Goal: Use online tool/utility: Utilize a website feature to perform a specific function

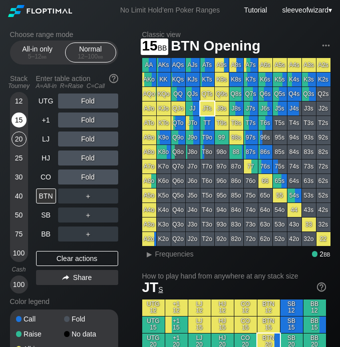
click at [18, 118] on div "15" at bounding box center [19, 120] width 15 height 15
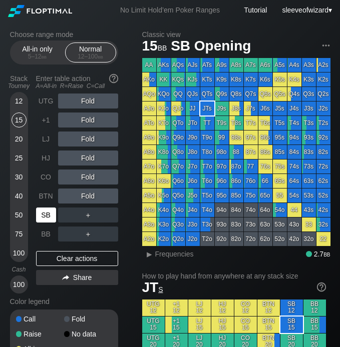
click at [42, 221] on div "SB" at bounding box center [46, 215] width 20 height 15
click at [17, 122] on div "15" at bounding box center [19, 120] width 15 height 15
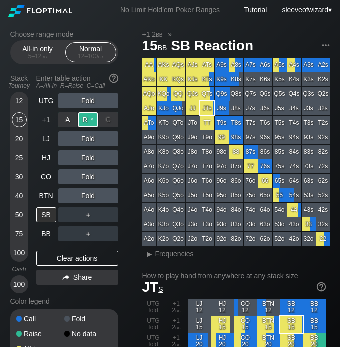
click at [86, 122] on div "R ✕" at bounding box center [88, 120] width 20 height 15
click at [44, 144] on div "LJ" at bounding box center [46, 139] width 20 height 15
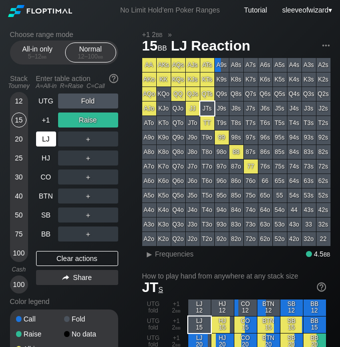
click at [48, 141] on div "LJ" at bounding box center [46, 139] width 20 height 15
click at [12, 118] on div "15" at bounding box center [19, 120] width 15 height 15
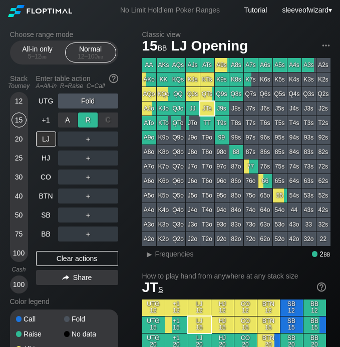
click at [92, 120] on div "R ✕" at bounding box center [88, 120] width 20 height 15
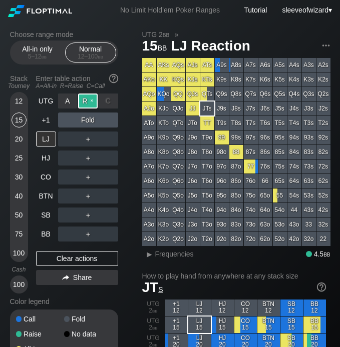
click at [88, 103] on div "R ✕" at bounding box center [88, 101] width 20 height 15
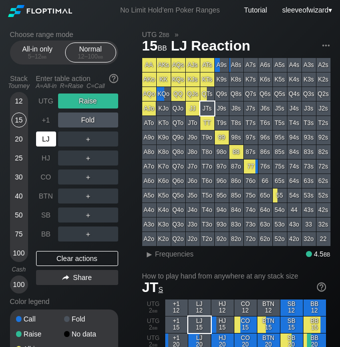
click at [46, 138] on div "LJ" at bounding box center [46, 139] width 20 height 15
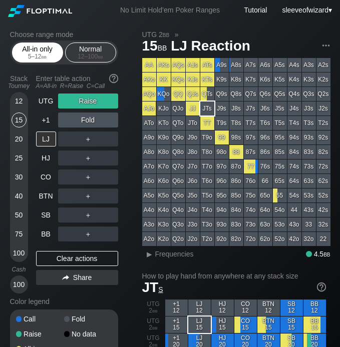
click at [36, 61] on div "All-in only 5 – 12 bb" at bounding box center [38, 52] width 46 height 19
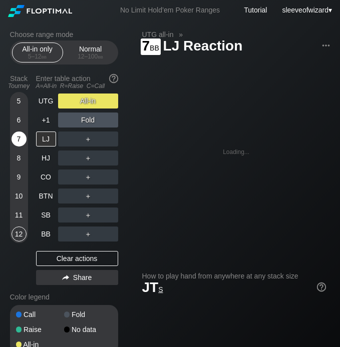
click at [15, 144] on div "7" at bounding box center [19, 139] width 15 height 15
